Goal: Information Seeking & Learning: Check status

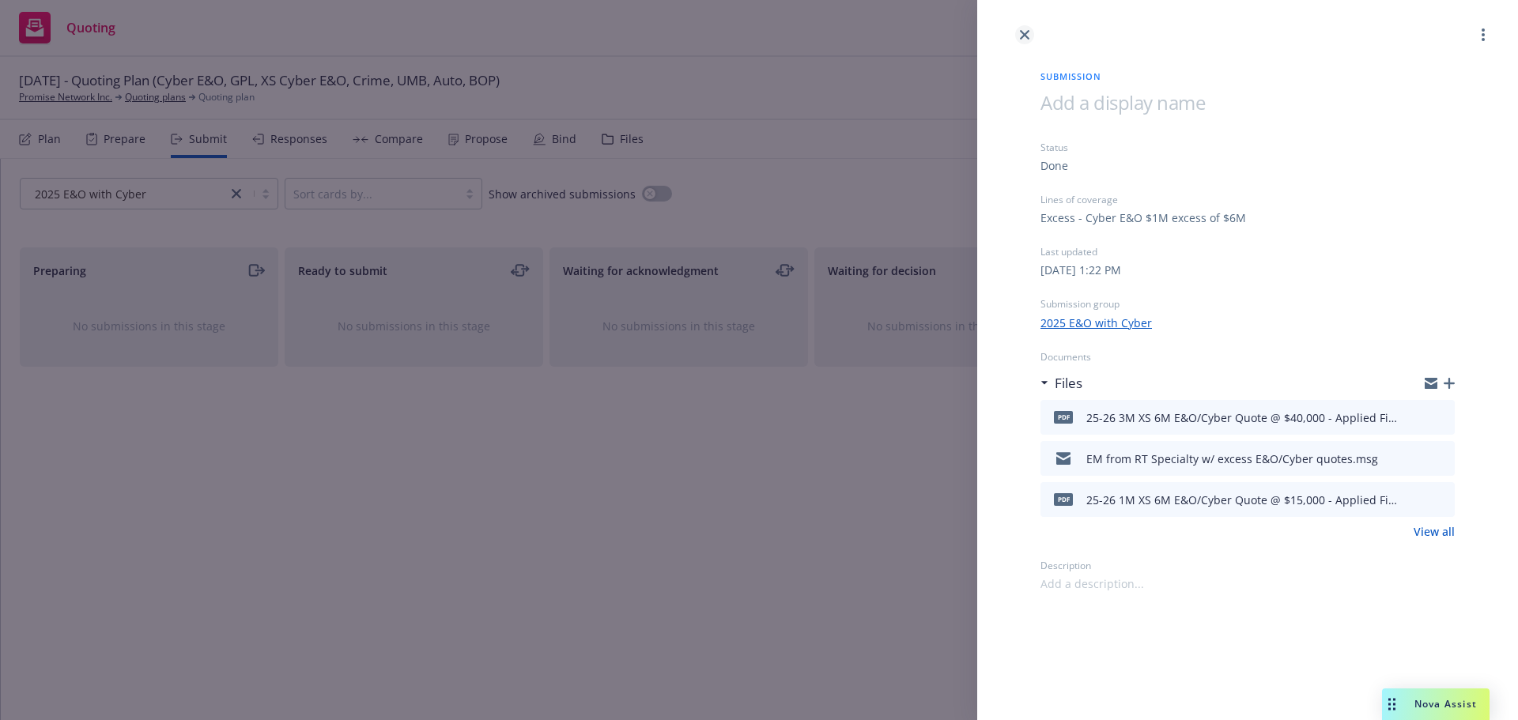
click at [1029, 34] on icon "close" at bounding box center [1024, 34] width 9 height 9
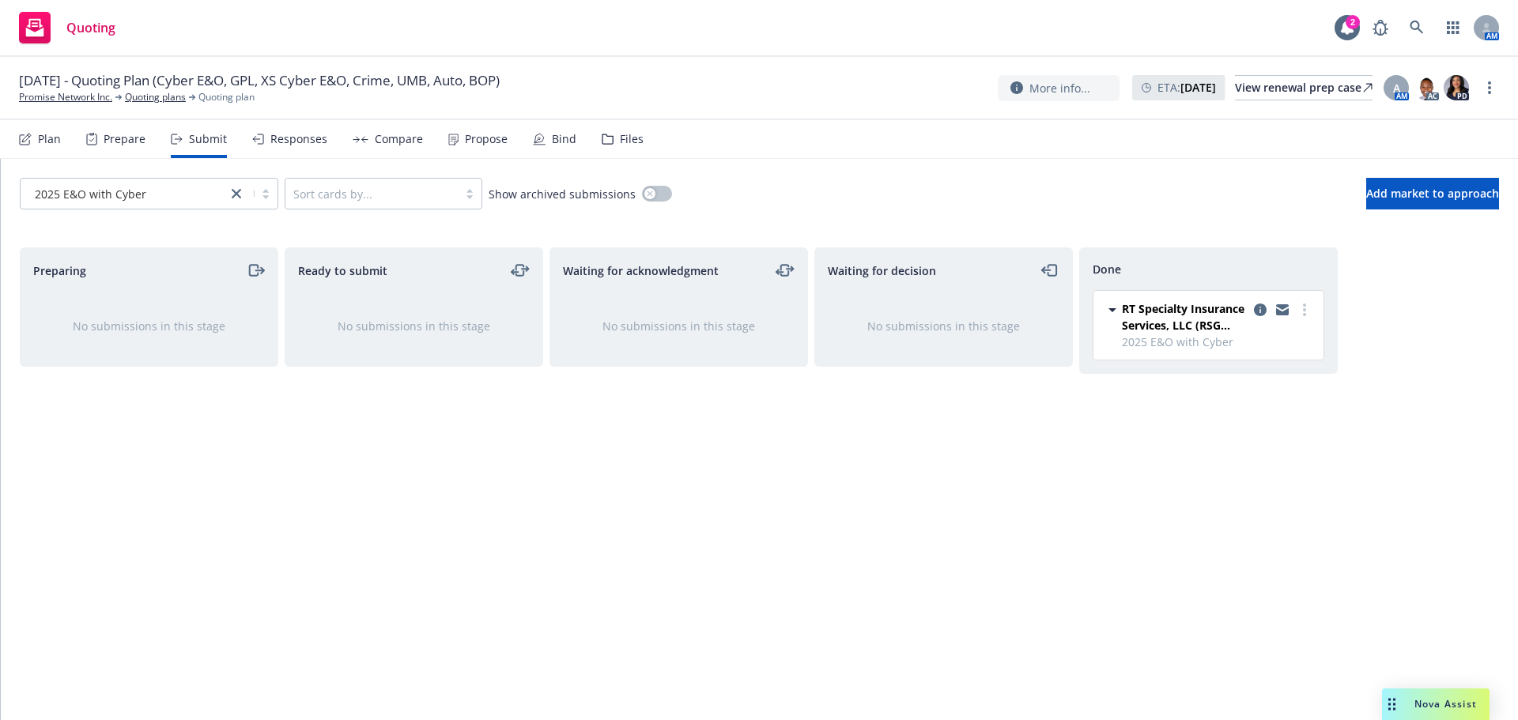
click at [100, 31] on span "Quoting" at bounding box center [90, 27] width 49 height 13
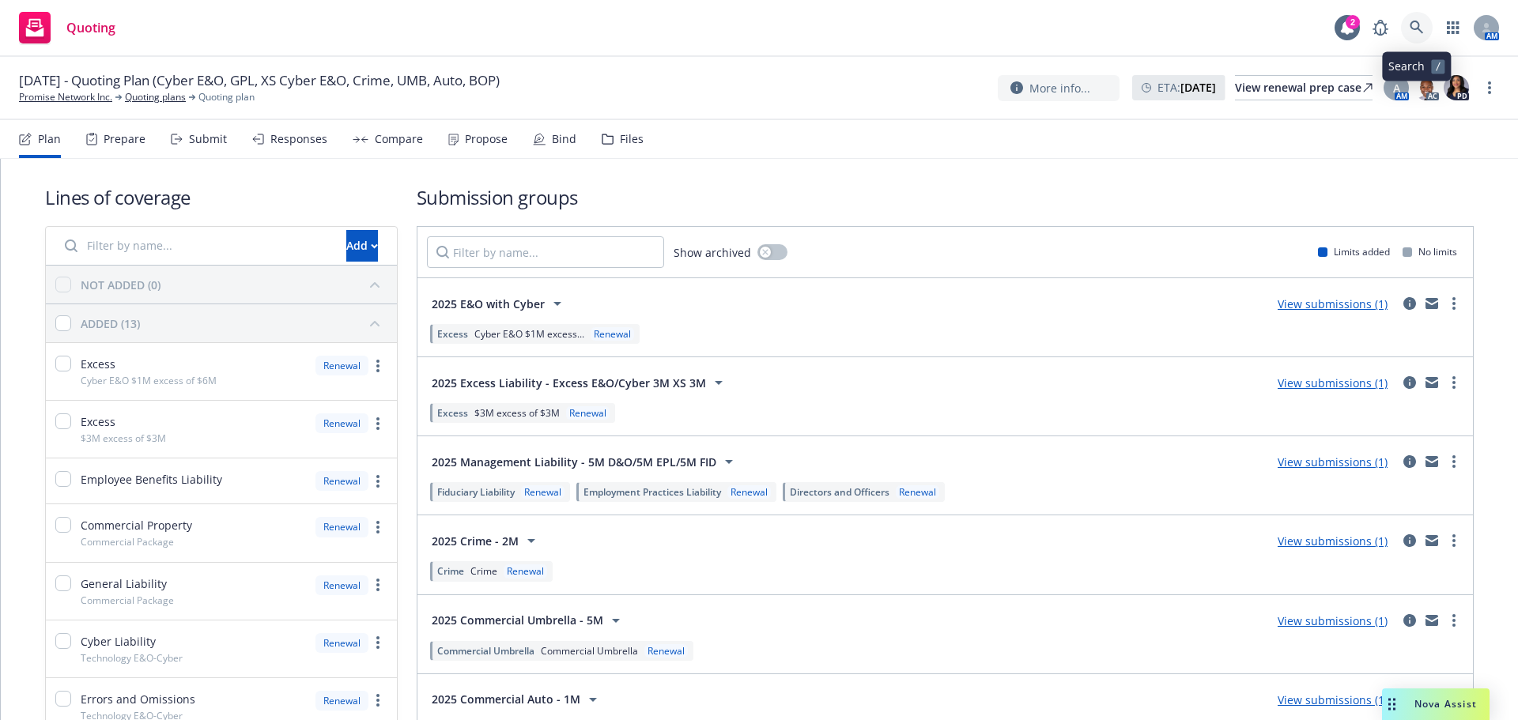
click at [1419, 21] on icon at bounding box center [1417, 28] width 14 height 14
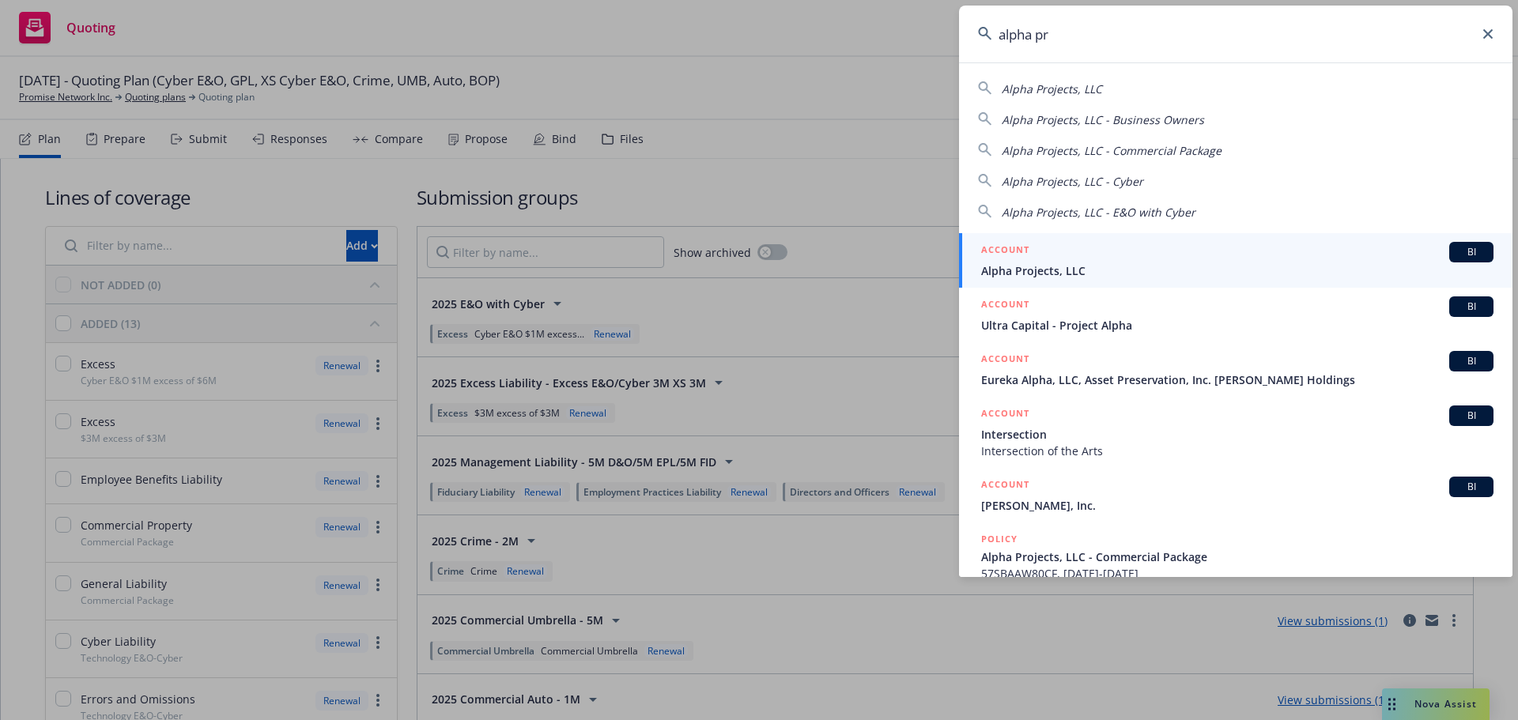
type input "alpha pr"
click at [1046, 267] on span "Alpha Projects, LLC" at bounding box center [1237, 271] width 512 height 17
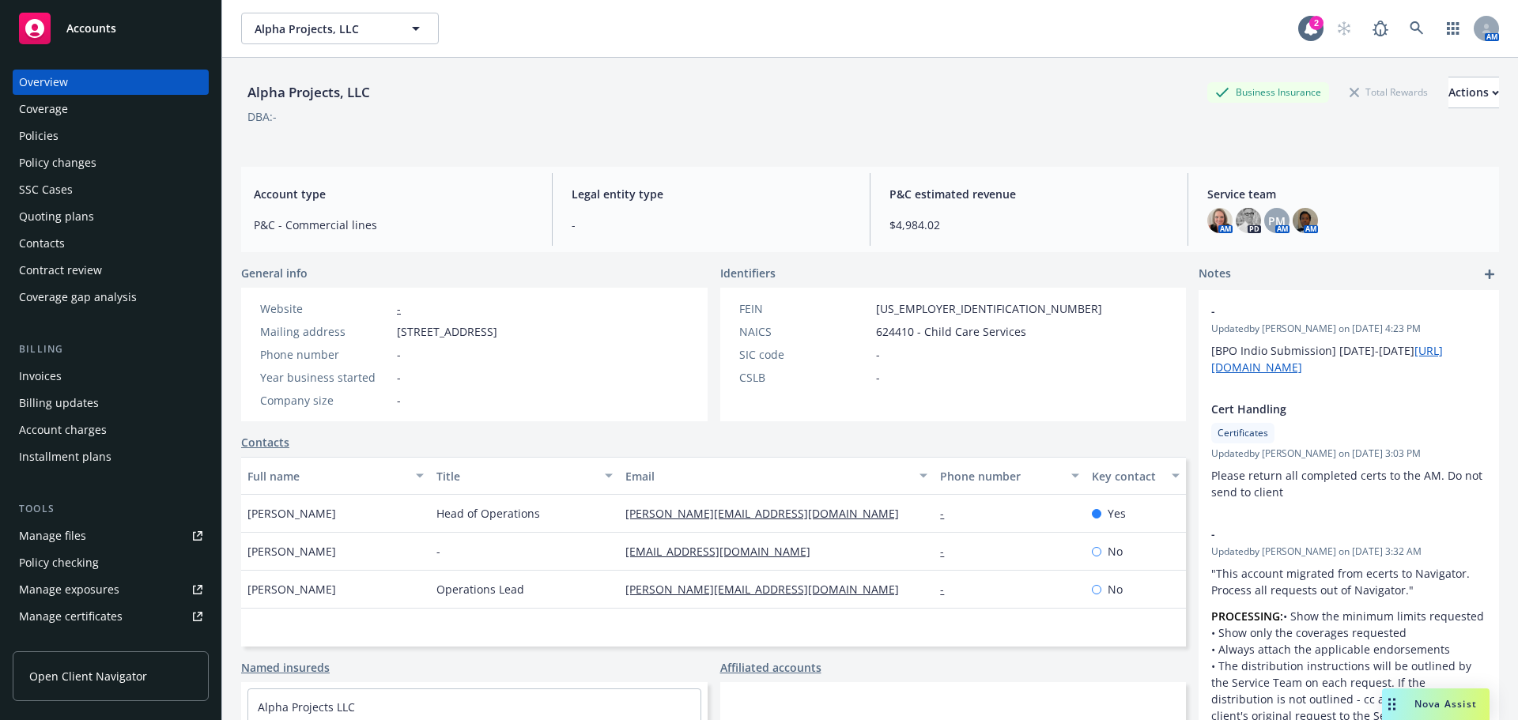
click at [52, 133] on div "Policies" at bounding box center [39, 135] width 40 height 25
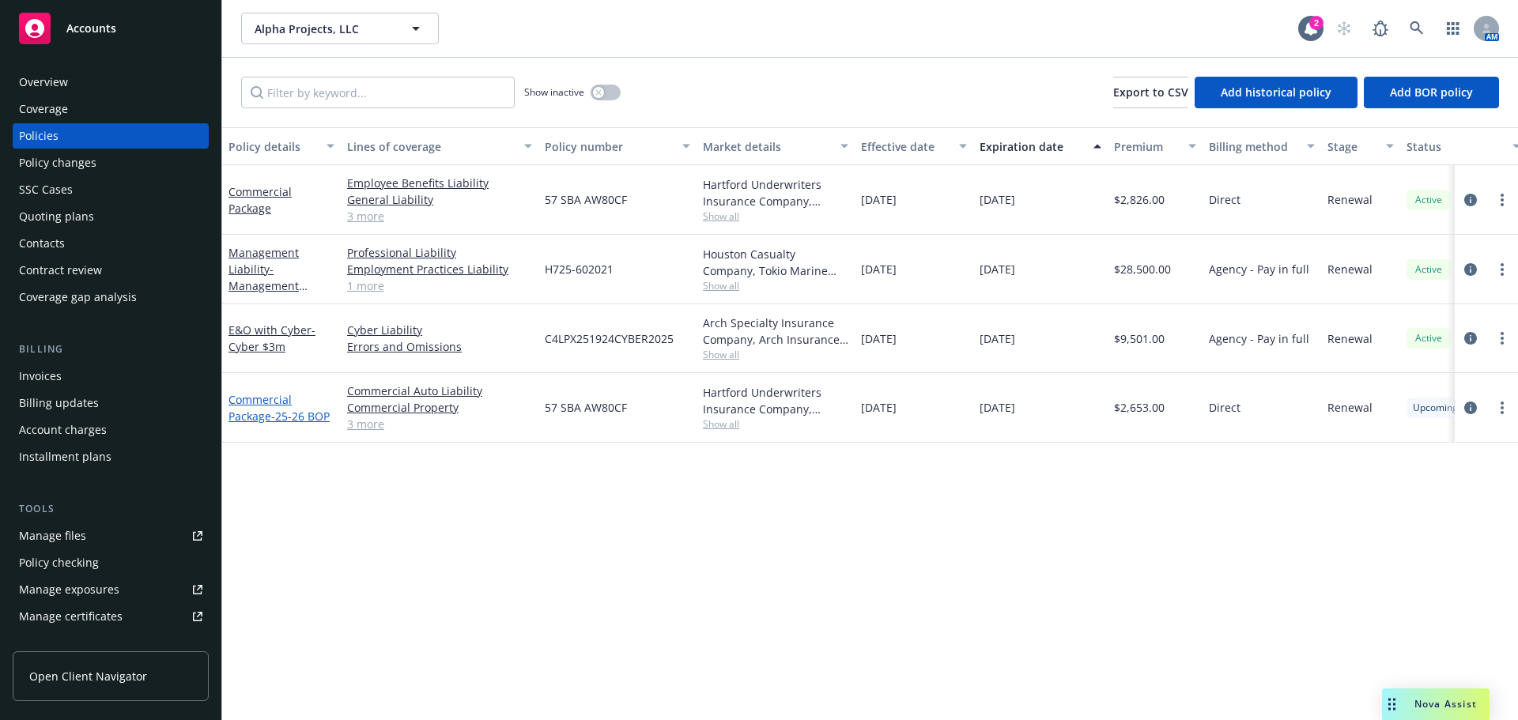
click at [275, 418] on span "- 25-26 BOP" at bounding box center [300, 416] width 59 height 15
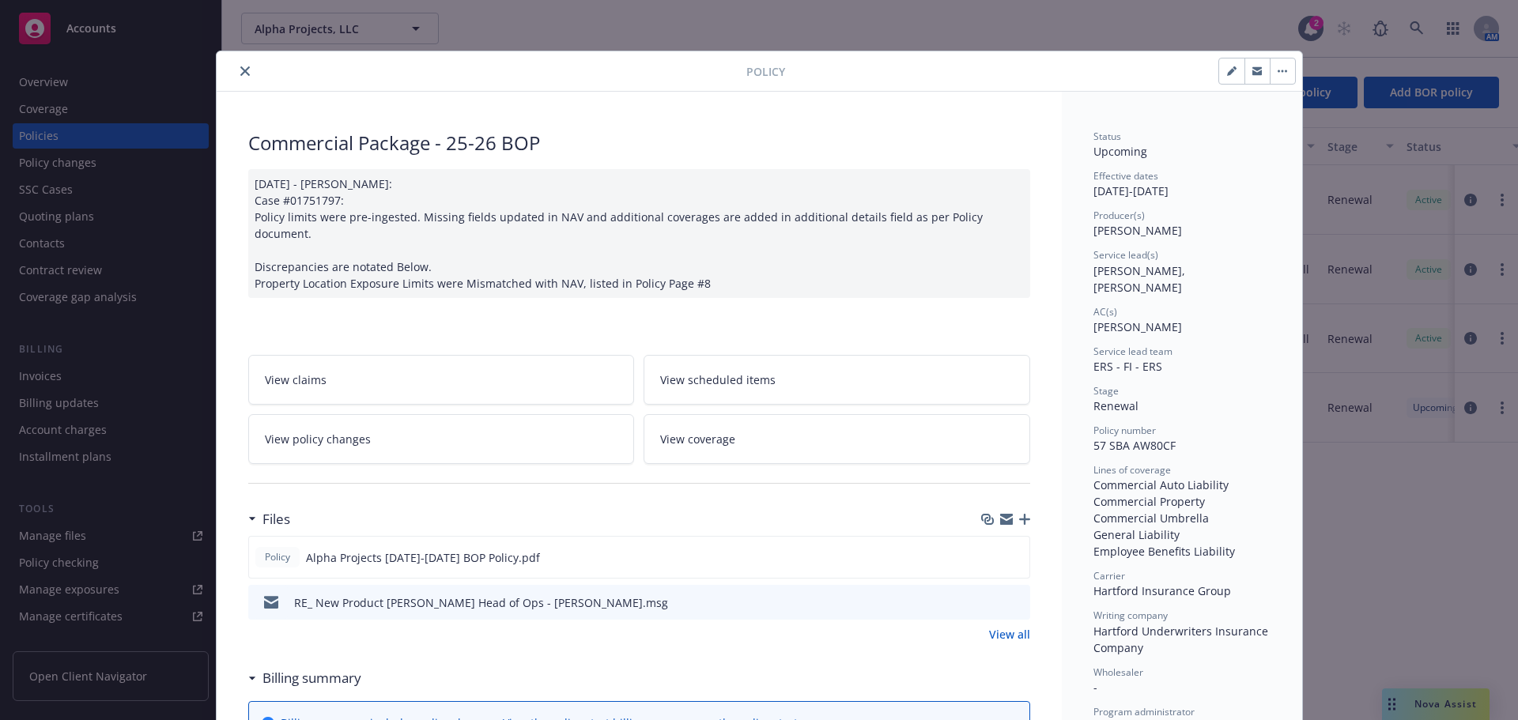
click at [240, 68] on icon "close" at bounding box center [244, 70] width 9 height 9
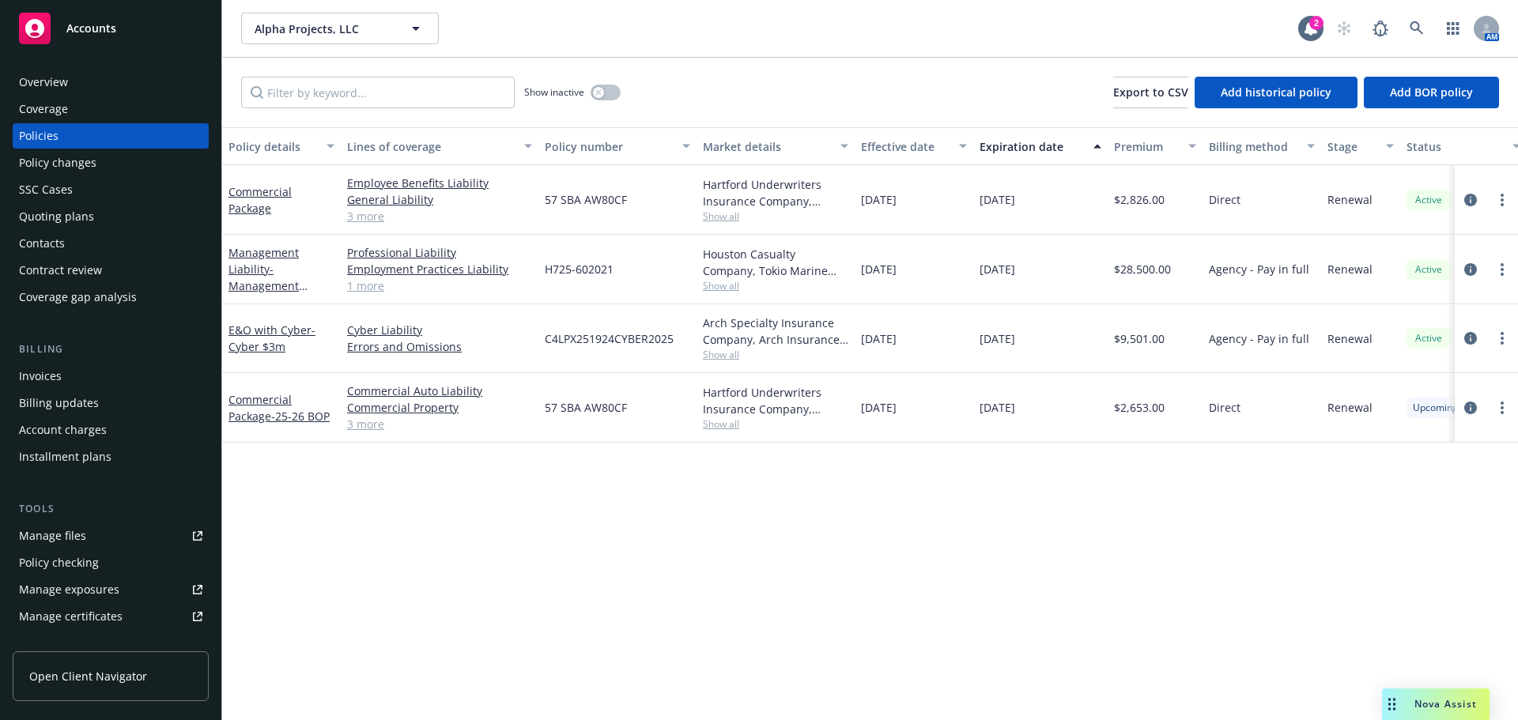
click at [369, 422] on link "3 more" at bounding box center [439, 424] width 185 height 17
